Goal: Find specific page/section: Find specific page/section

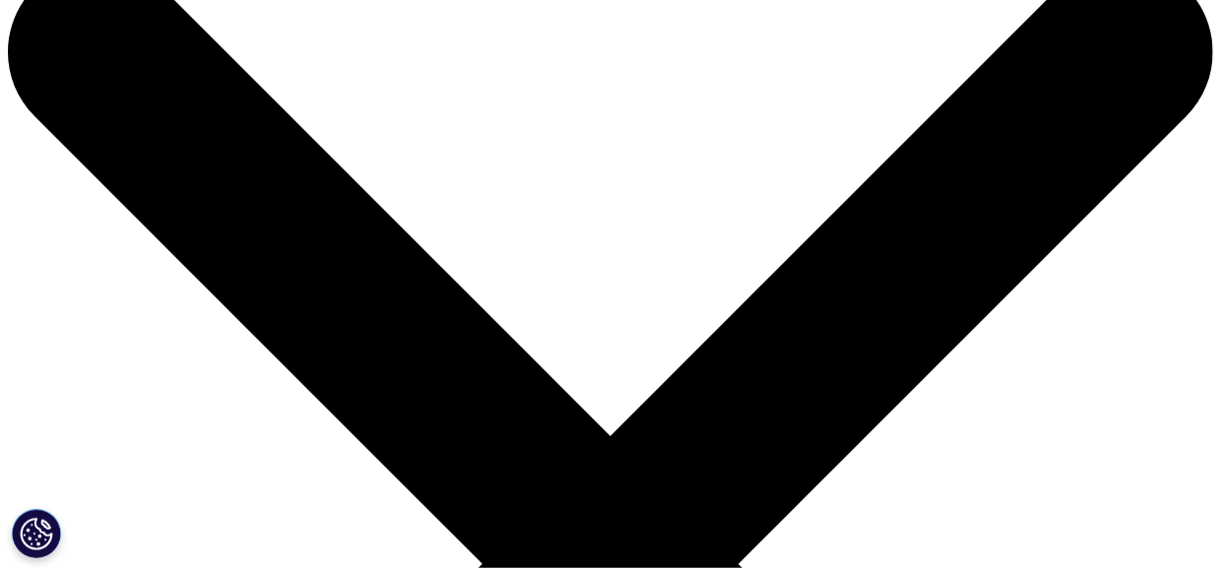
scroll to position [98, 0]
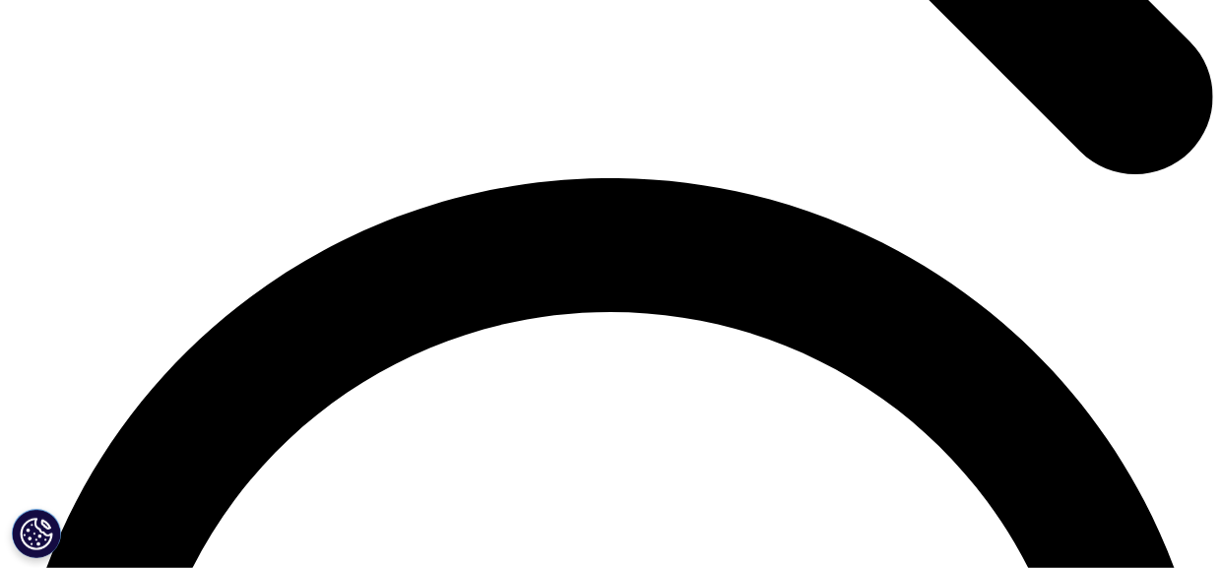
scroll to position [2068, 0]
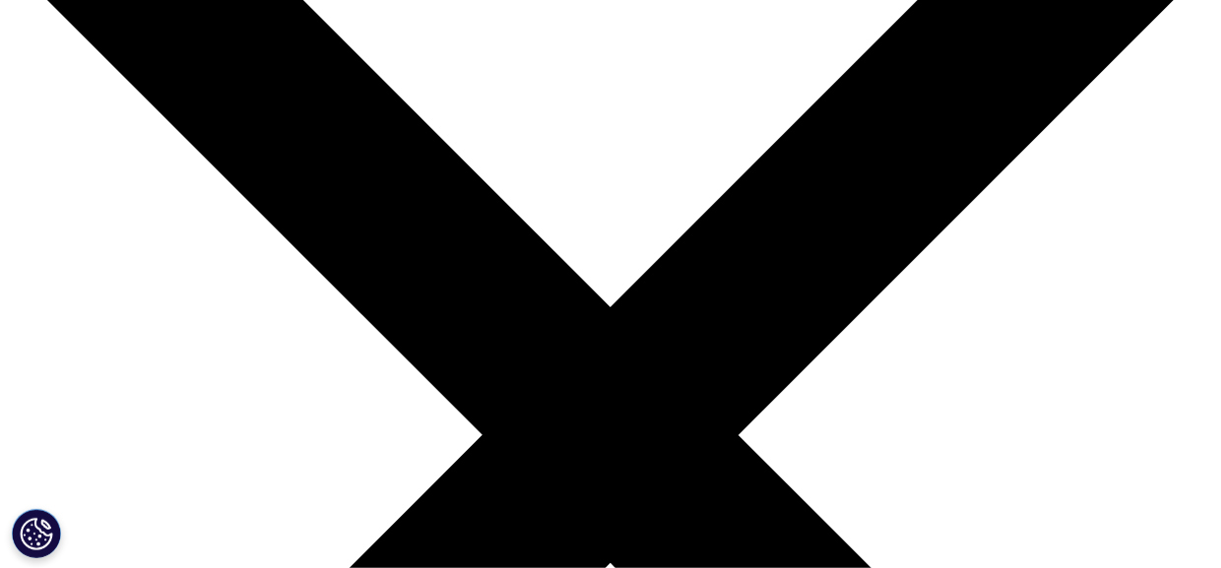
scroll to position [98, 0]
